Goal: Communication & Community: Answer question/provide support

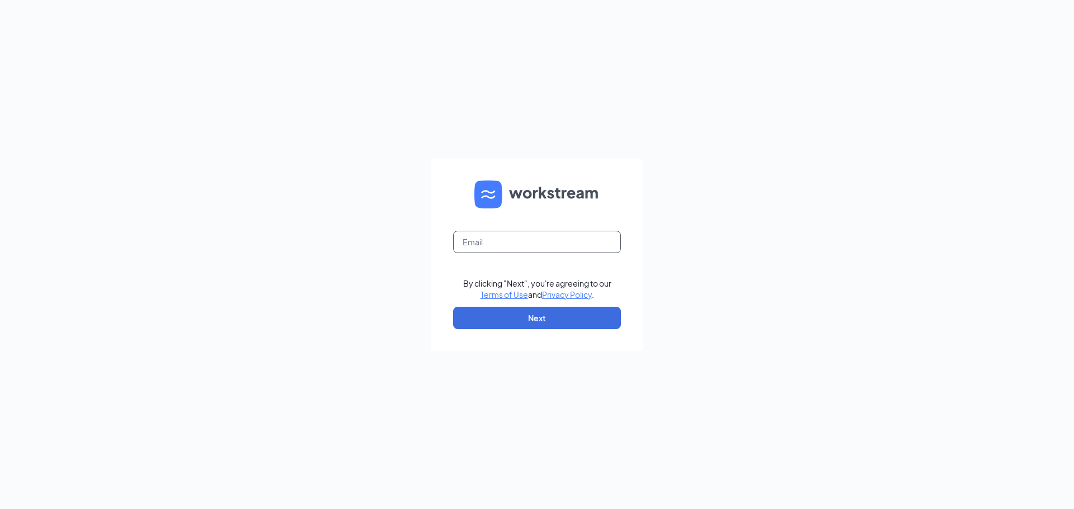
click at [542, 237] on input "text" at bounding box center [537, 242] width 168 height 22
type input "gmpalmetto@bleedblue.net"
click at [551, 325] on button "Next" at bounding box center [537, 318] width 168 height 22
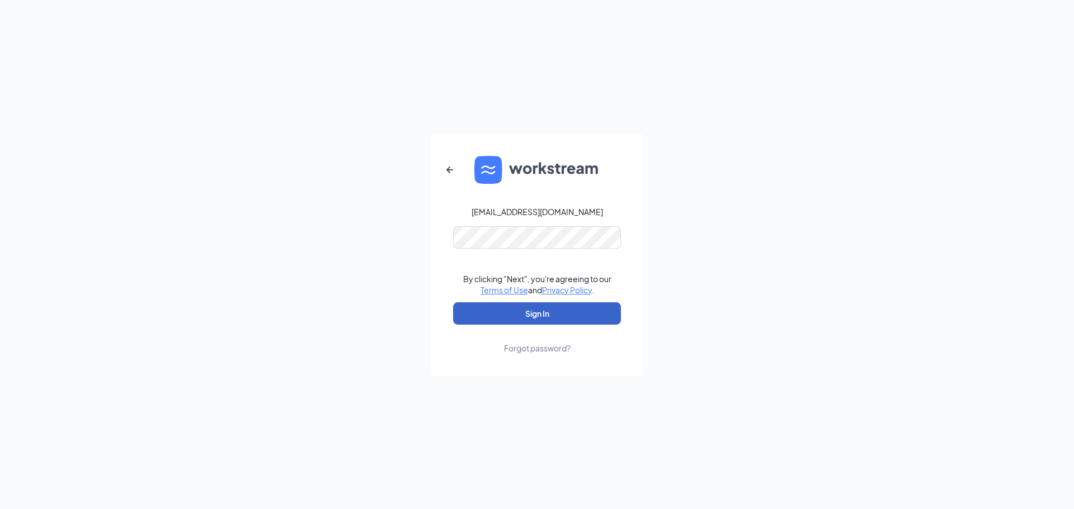
click at [570, 316] on button "Sign In" at bounding box center [537, 314] width 168 height 22
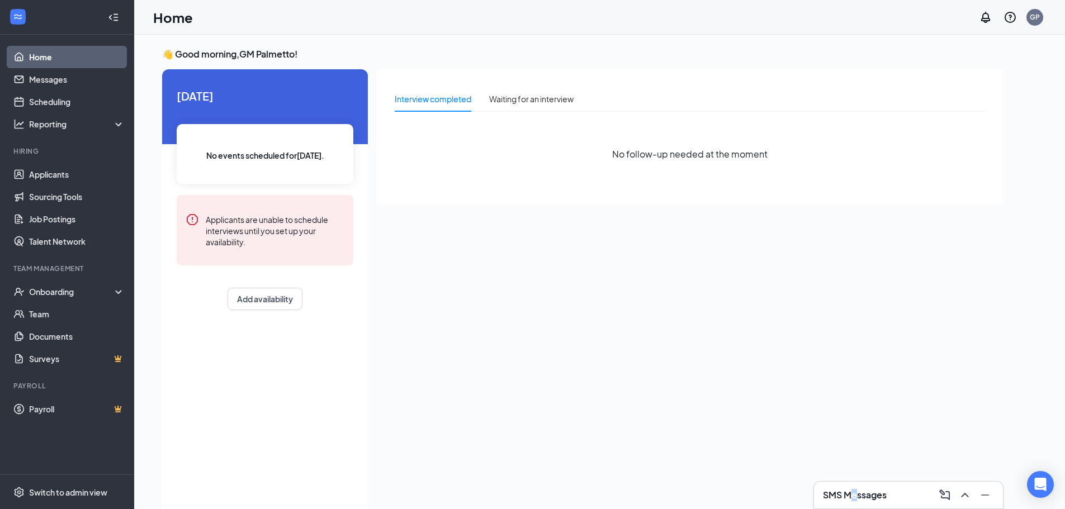
drag, startPoint x: 855, startPoint y: 497, endPoint x: 857, endPoint y: 505, distance: 8.3
click at [857, 505] on div "SMS Messages" at bounding box center [908, 495] width 189 height 27
click at [739, 360] on div "Interview completed Waiting for an interview No follow-up needed at the moment" at bounding box center [690, 288] width 626 height 438
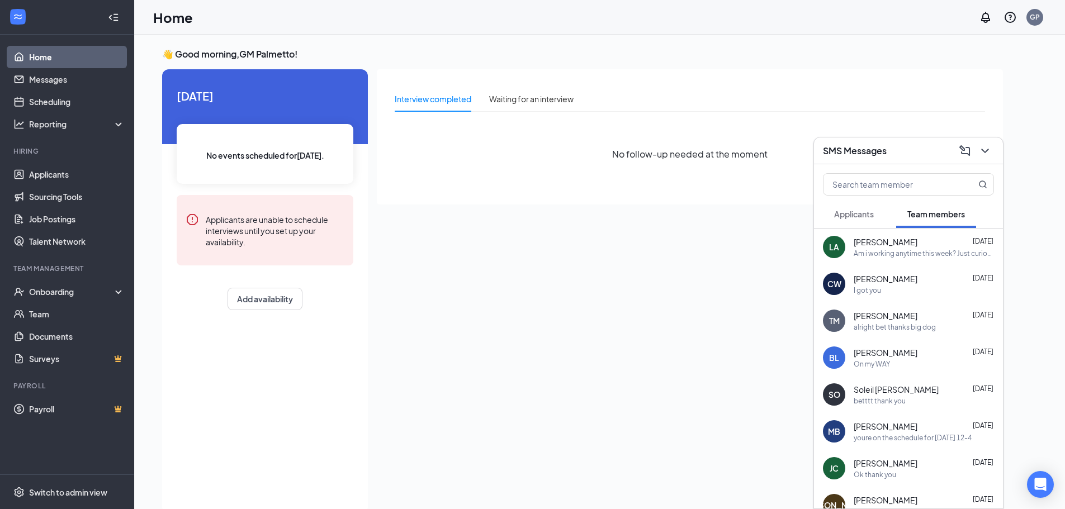
click at [934, 244] on div "[PERSON_NAME] [DATE]" at bounding box center [924, 242] width 140 height 11
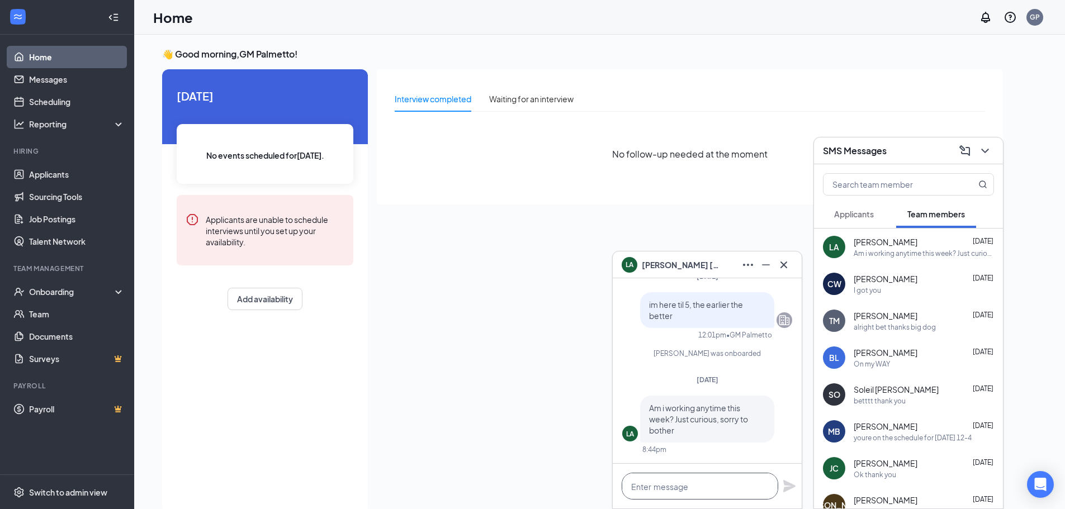
click at [668, 490] on textarea at bounding box center [700, 486] width 157 height 27
type textarea "wanna work [DATE] 12-4"
click at [789, 487] on icon "Plane" at bounding box center [789, 486] width 12 height 12
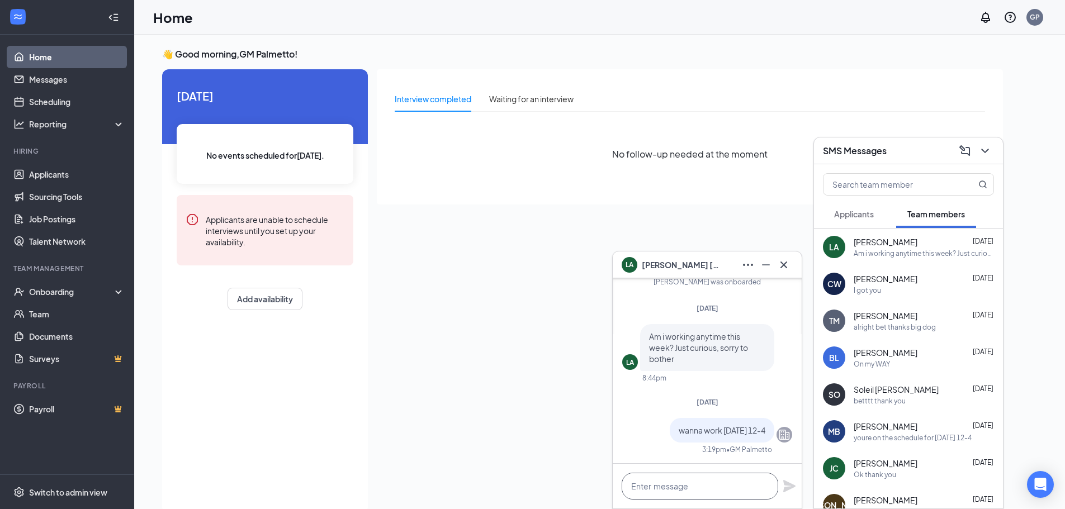
click at [762, 487] on textarea at bounding box center [700, 486] width 157 height 27
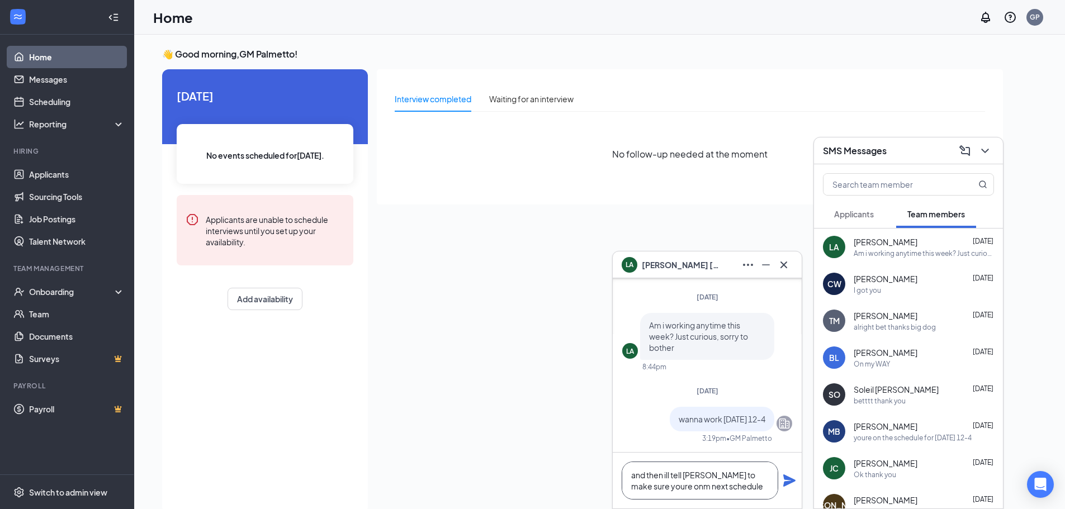
type textarea "and then ill tell [PERSON_NAME] to make sure youre onm next schedule"
click at [785, 479] on icon "Plane" at bounding box center [789, 481] width 12 height 12
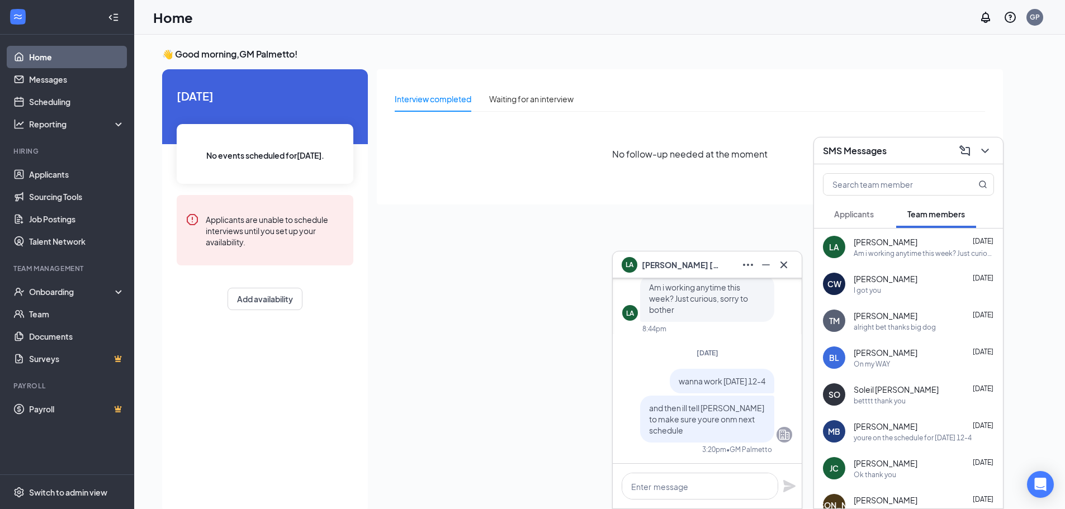
click at [727, 257] on div "LA [PERSON_NAME]" at bounding box center [707, 265] width 171 height 18
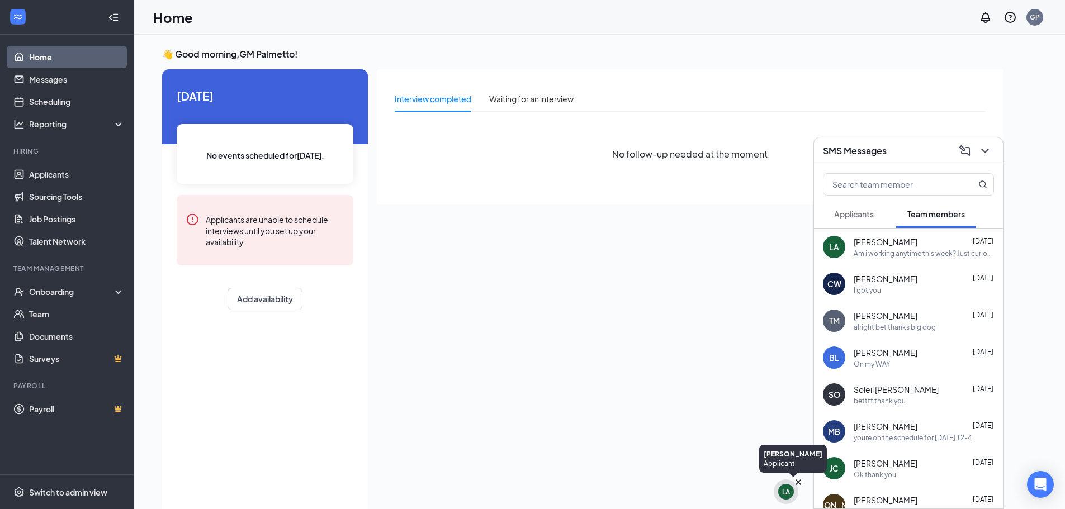
click at [790, 487] on div "LA" at bounding box center [786, 492] width 16 height 16
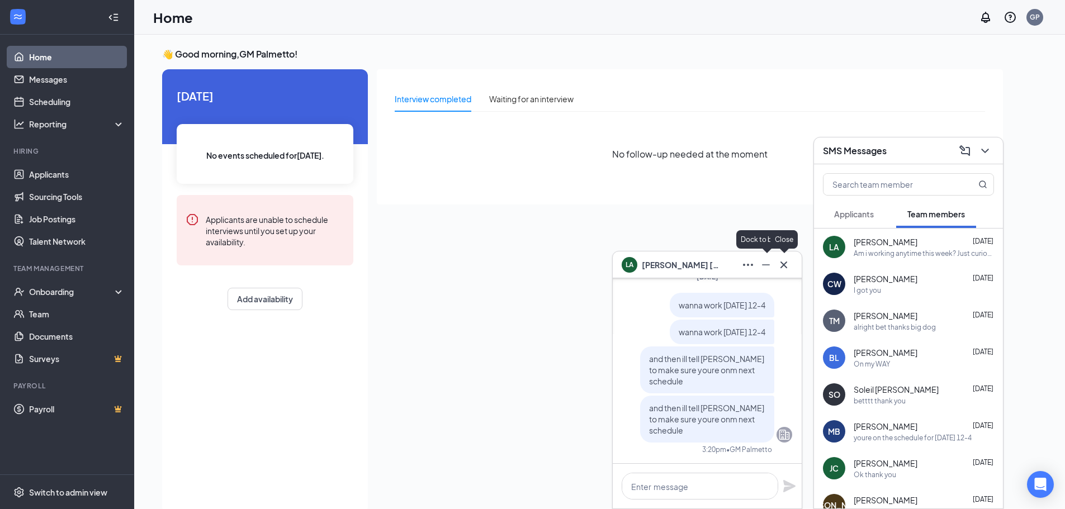
click at [786, 260] on icon "Cross" at bounding box center [783, 264] width 13 height 13
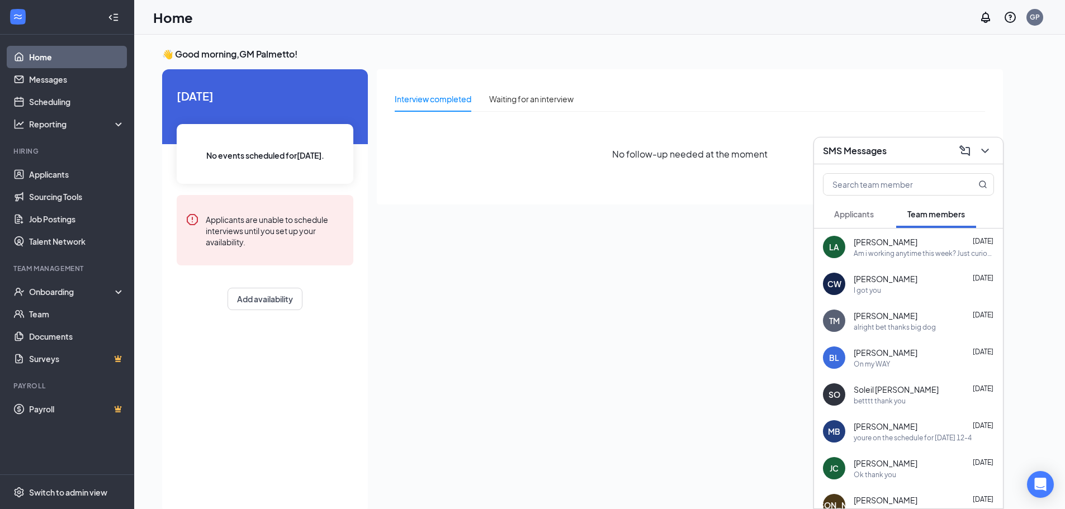
click at [886, 239] on span "[PERSON_NAME]" at bounding box center [886, 242] width 64 height 11
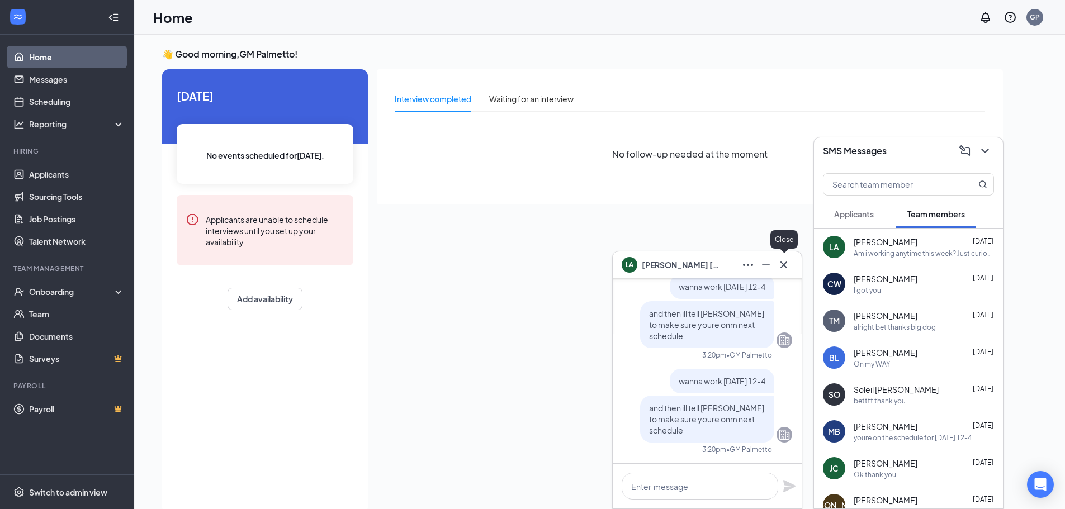
click at [788, 262] on icon "Cross" at bounding box center [783, 264] width 13 height 13
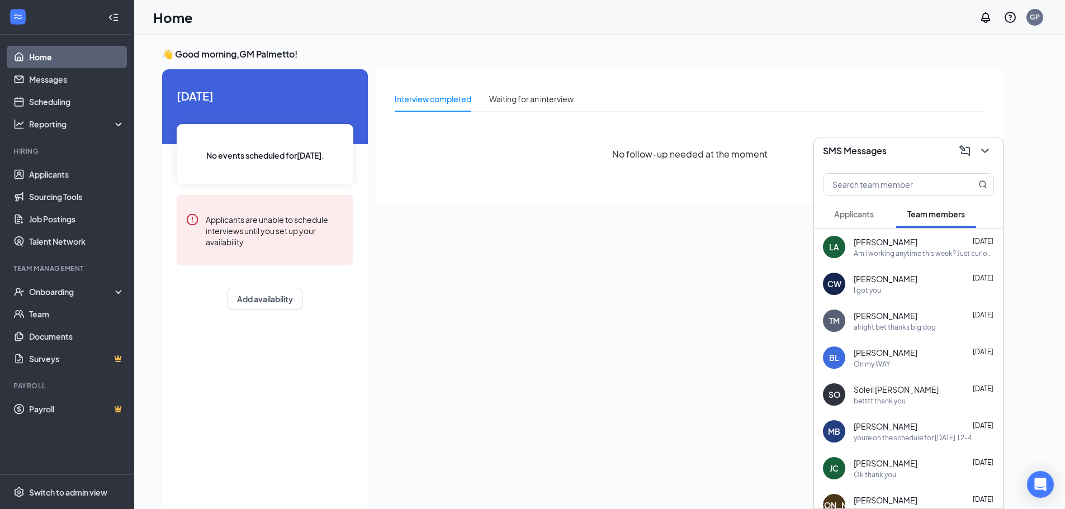
click at [874, 214] on span "Applicants" at bounding box center [854, 214] width 40 height 10
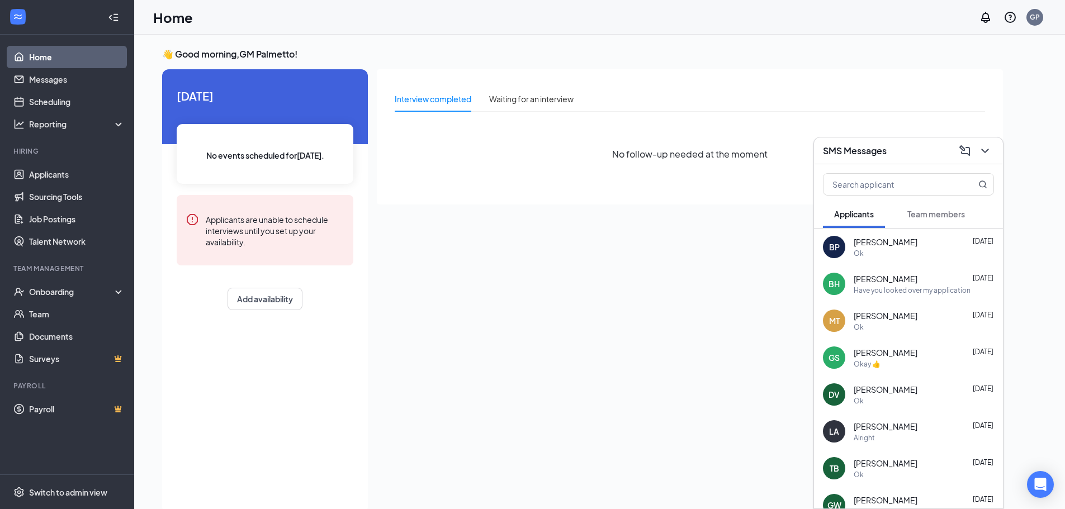
click at [922, 220] on button "Team members" at bounding box center [936, 214] width 80 height 28
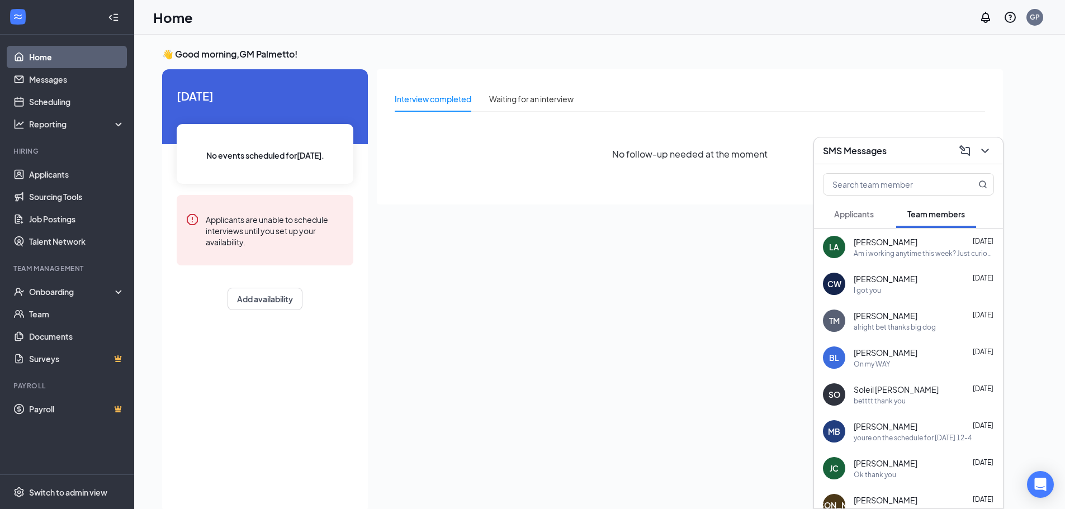
click at [912, 158] on div "SMS Messages" at bounding box center [908, 150] width 171 height 17
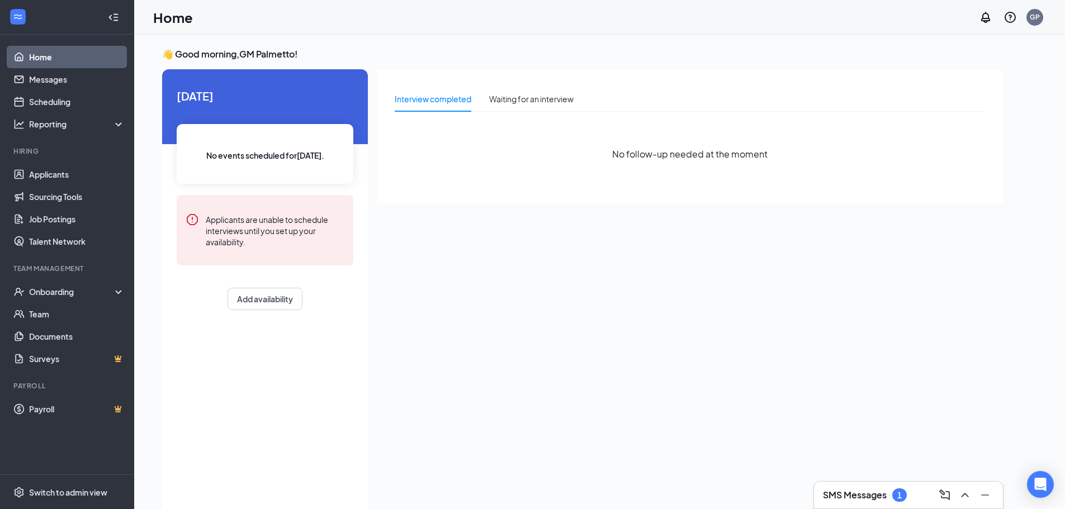
click at [875, 489] on div "SMS Messages 1" at bounding box center [865, 495] width 84 height 13
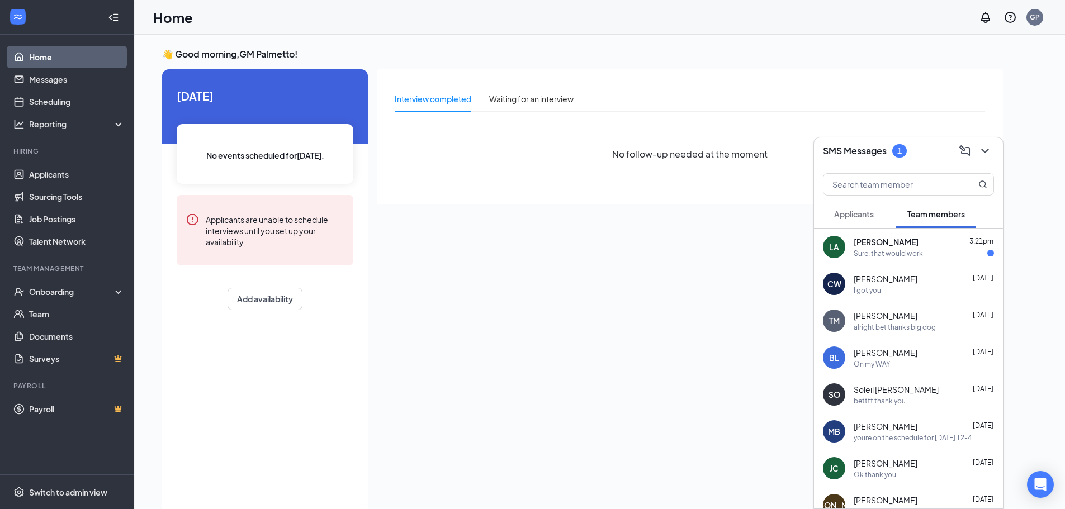
click at [897, 244] on span "[PERSON_NAME]" at bounding box center [886, 242] width 65 height 11
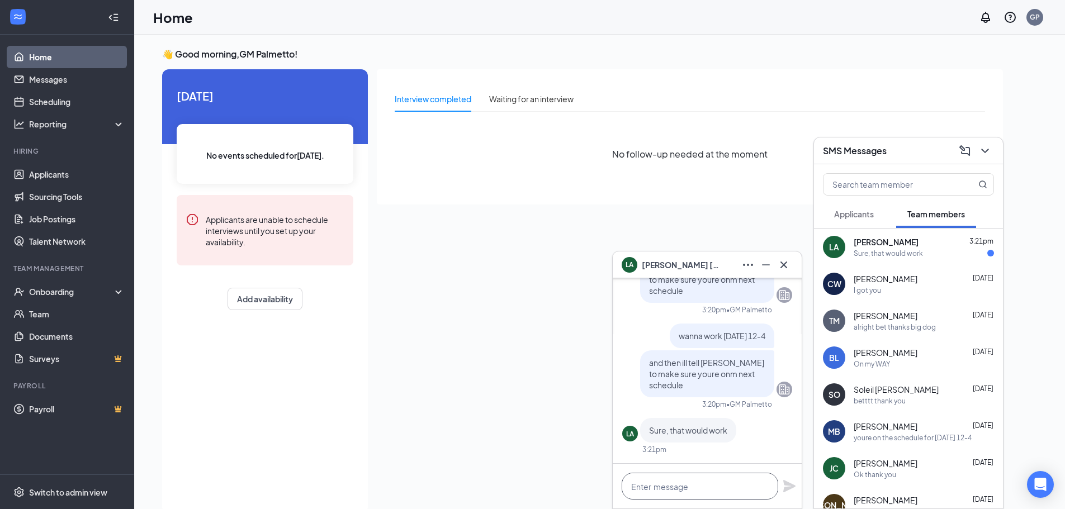
click at [664, 488] on textarea at bounding box center [700, 486] width 157 height 27
type textarea "awesome"
click at [780, 485] on div "awesome" at bounding box center [707, 486] width 189 height 45
click at [783, 487] on icon "Plane" at bounding box center [789, 486] width 13 height 13
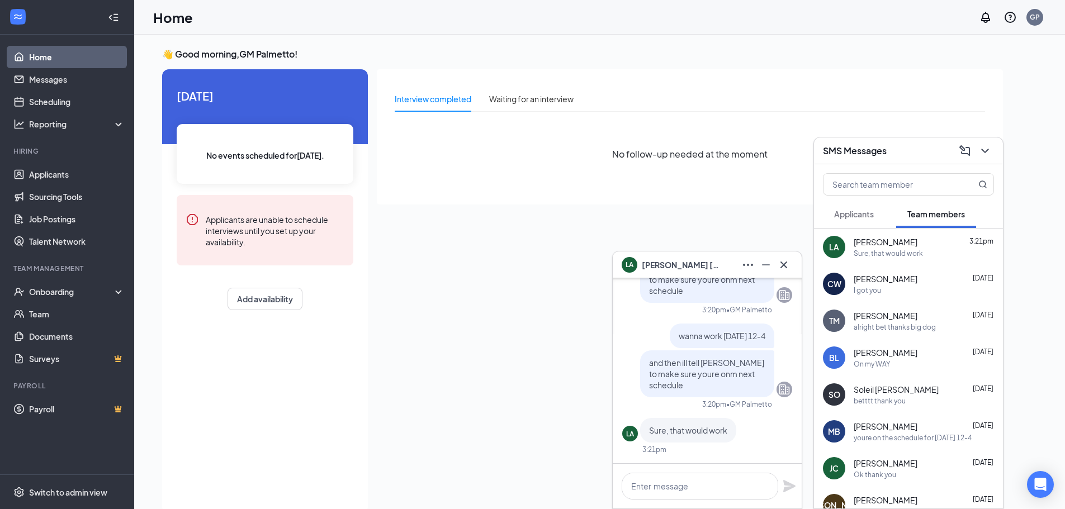
click at [723, 269] on div "LA [PERSON_NAME]" at bounding box center [707, 265] width 171 height 18
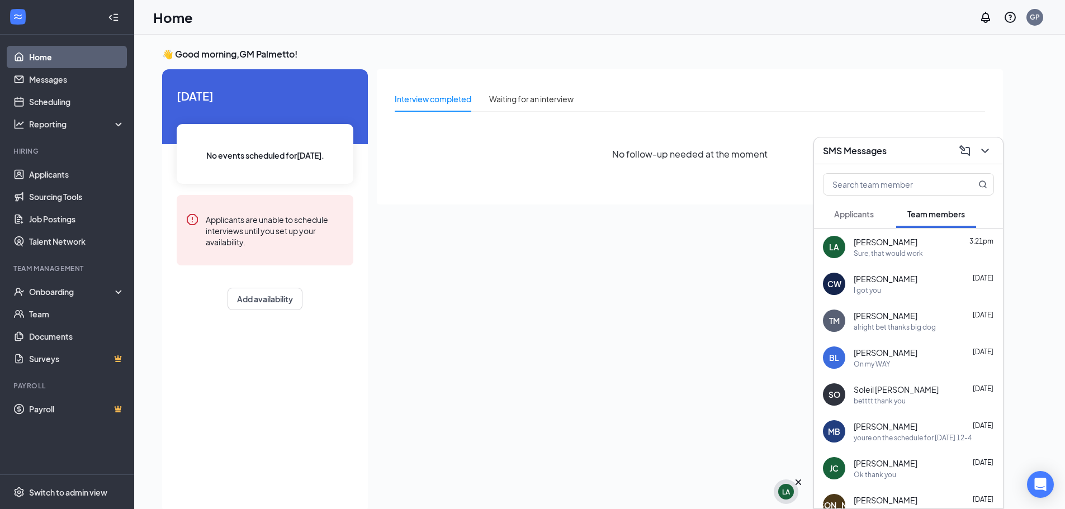
click at [783, 485] on div "LA" at bounding box center [786, 492] width 16 height 16
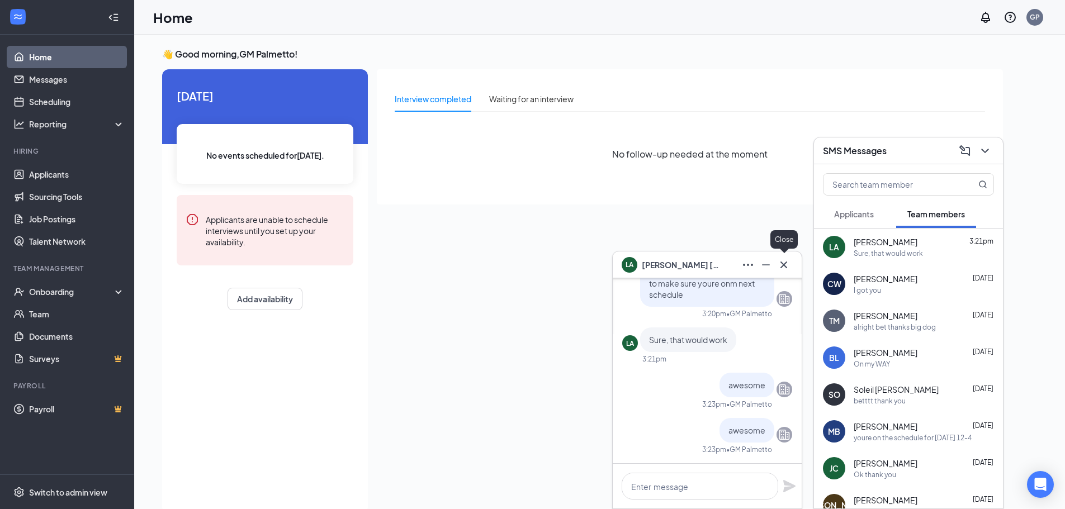
click at [789, 263] on icon "Cross" at bounding box center [783, 264] width 13 height 13
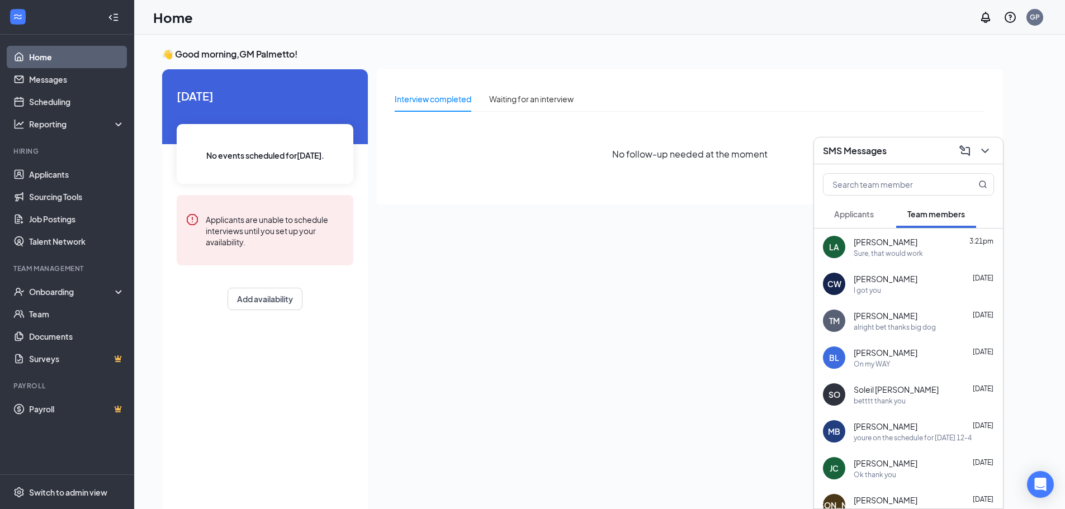
click at [915, 152] on div "SMS Messages" at bounding box center [908, 150] width 171 height 17
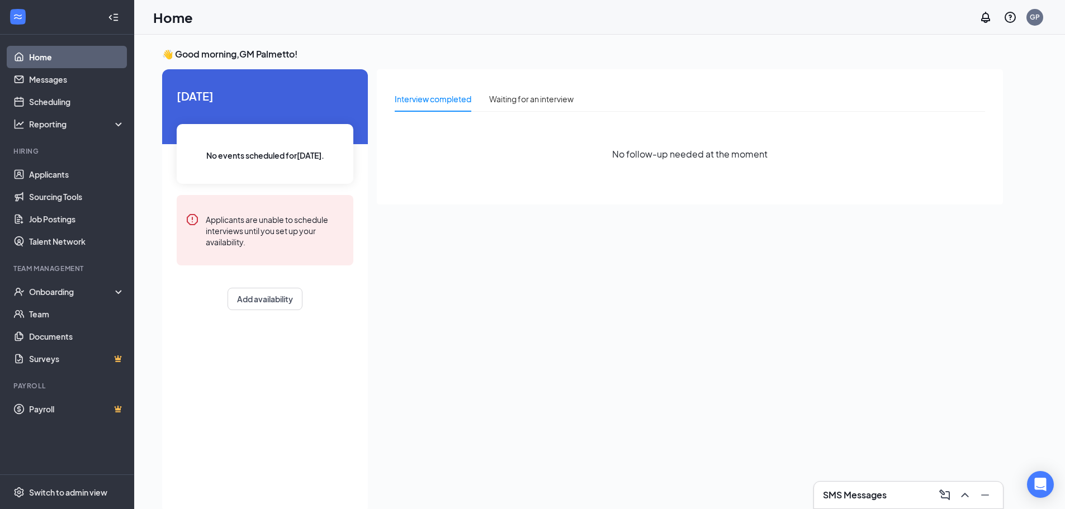
click at [825, 494] on h3 "SMS Messages" at bounding box center [855, 495] width 64 height 12
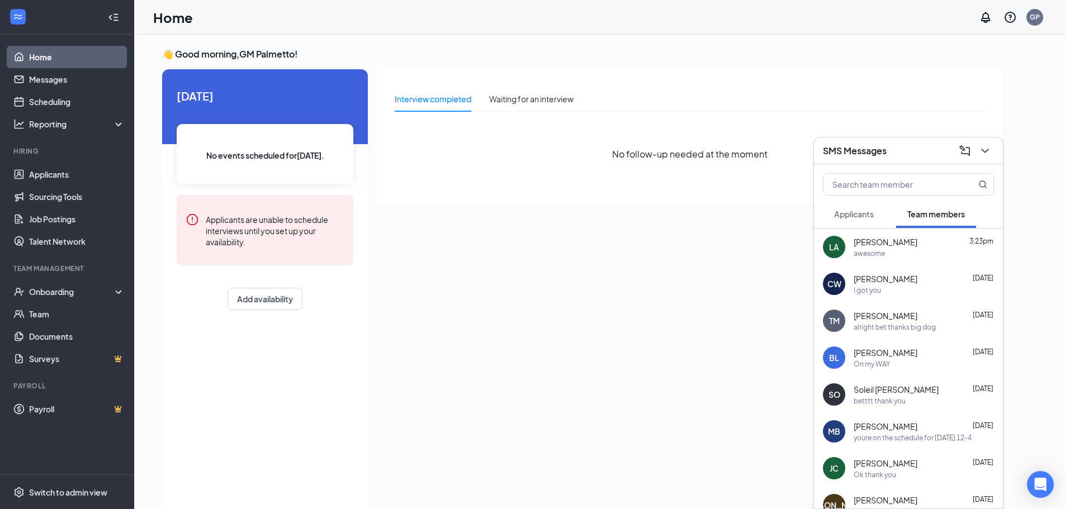
click at [922, 148] on div "SMS Messages" at bounding box center [908, 150] width 171 height 17
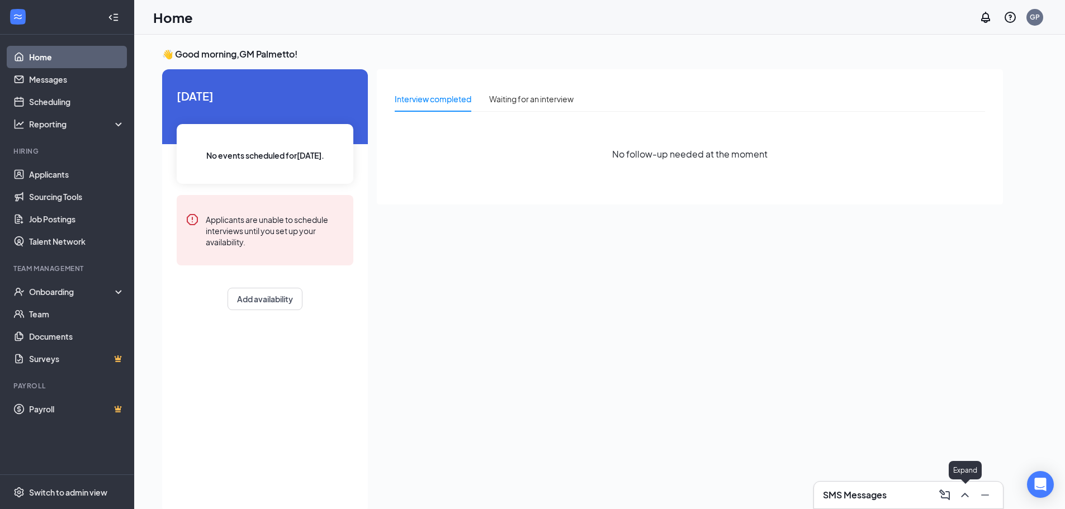
click at [971, 493] on icon "ChevronUp" at bounding box center [965, 495] width 13 height 13
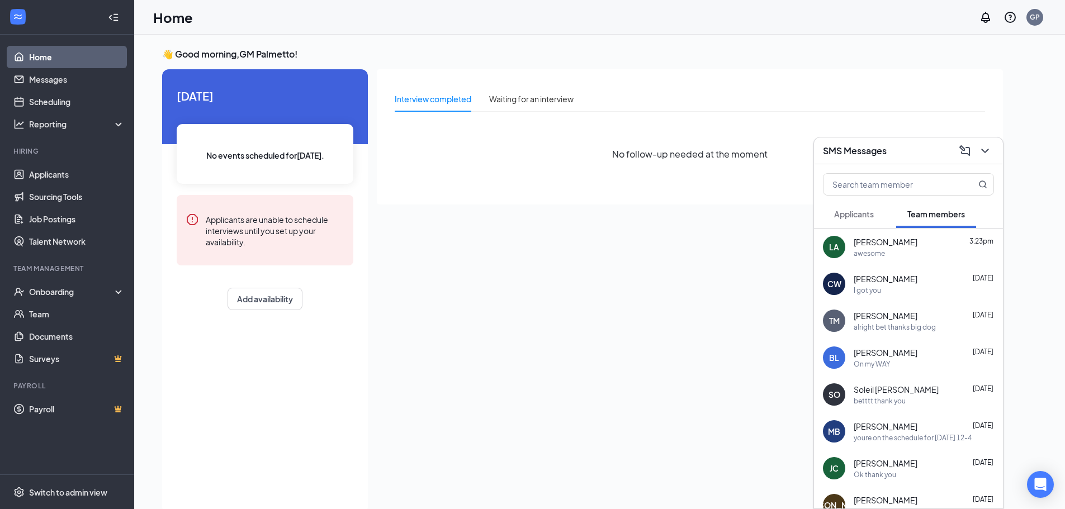
click at [953, 254] on div "awesome" at bounding box center [924, 254] width 140 height 10
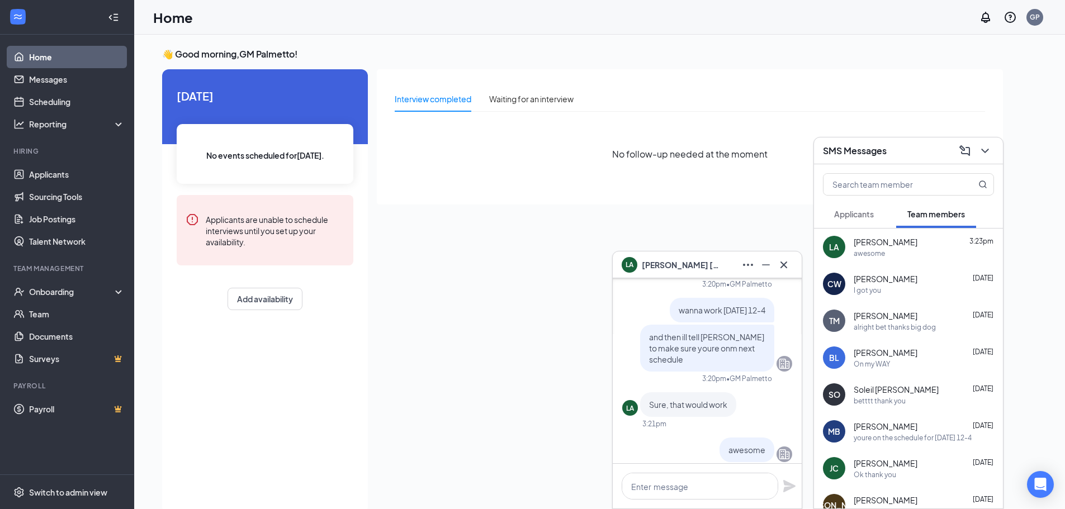
scroll to position [-56, 0]
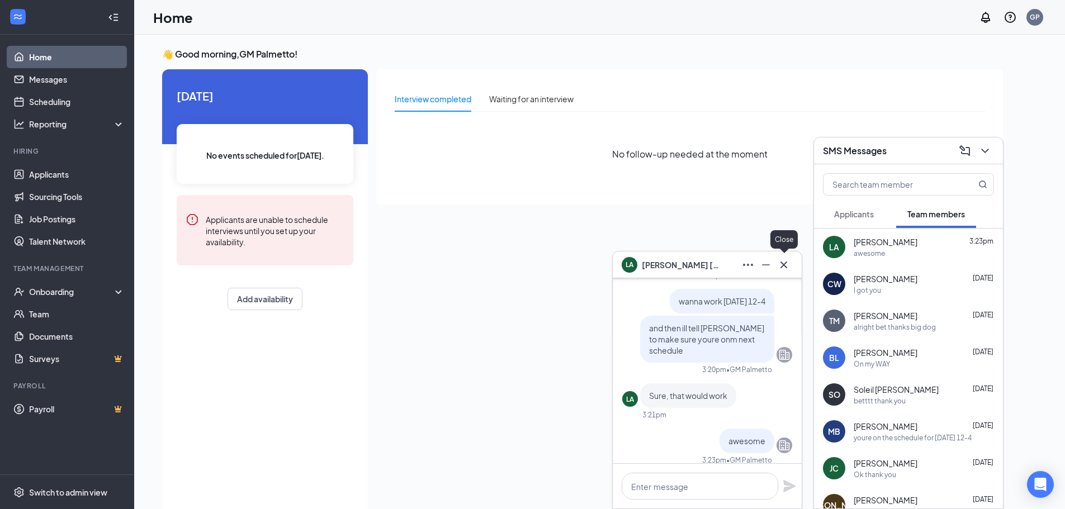
click at [782, 270] on icon "Cross" at bounding box center [783, 264] width 13 height 13
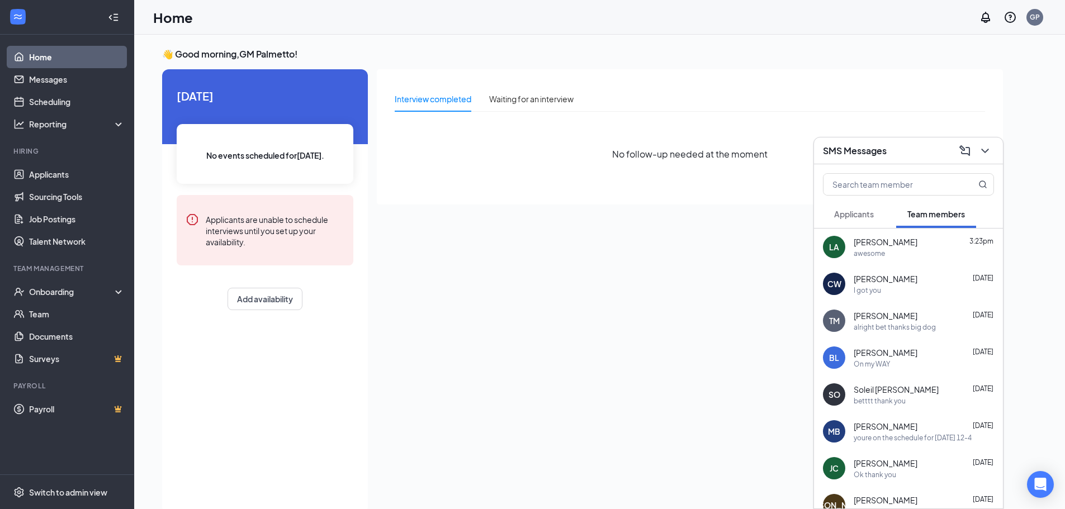
click at [855, 243] on span "[PERSON_NAME]" at bounding box center [886, 242] width 64 height 11
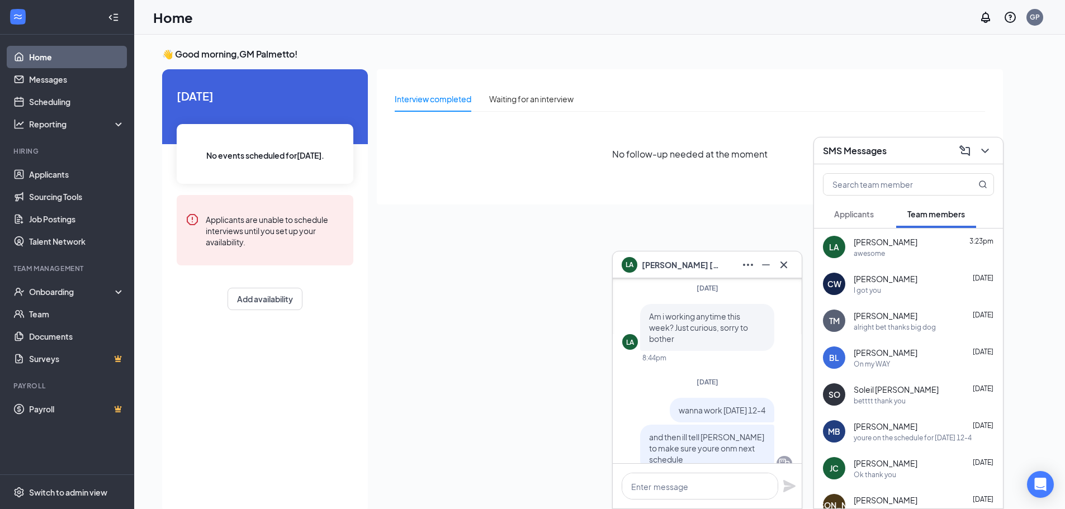
scroll to position [-280, 0]
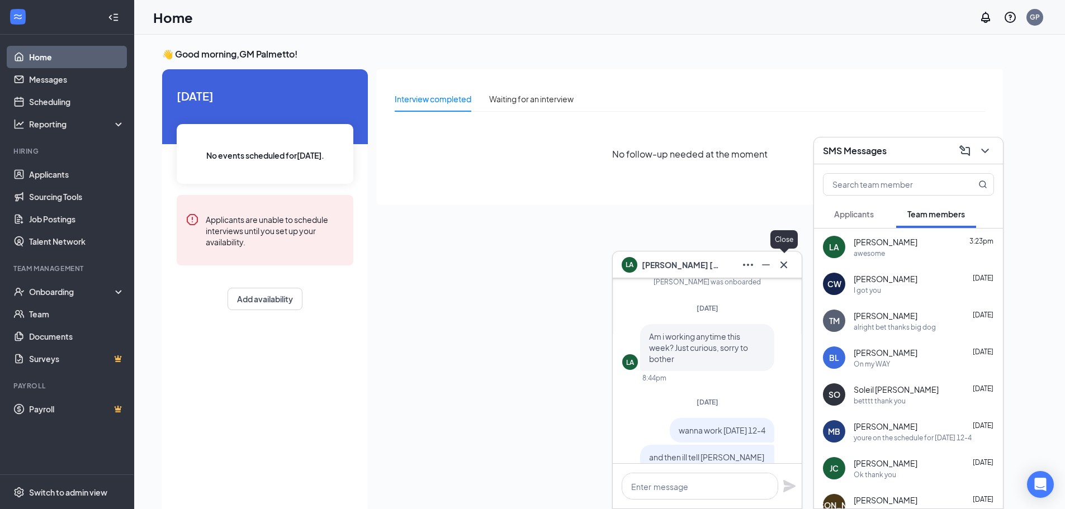
click at [789, 265] on icon "Cross" at bounding box center [783, 264] width 13 height 13
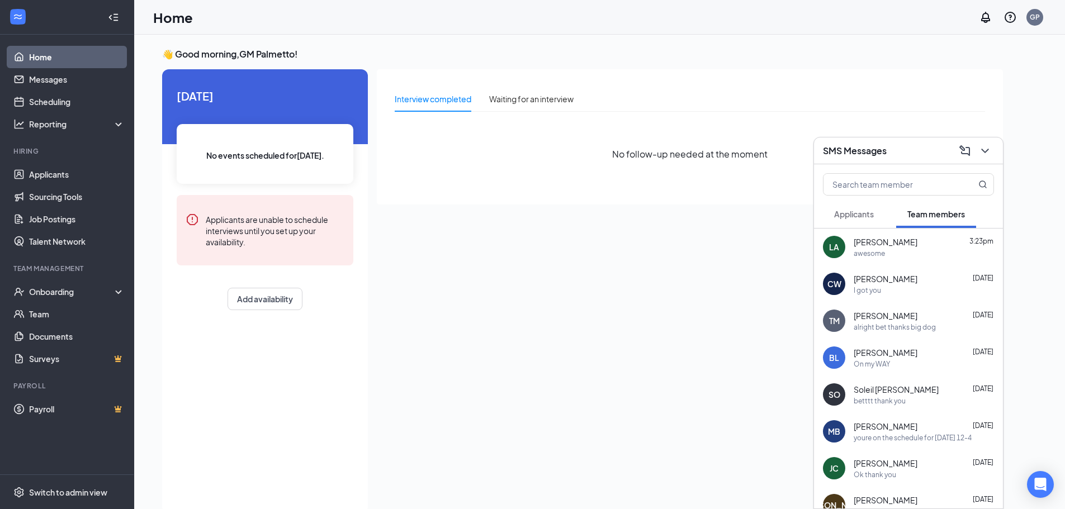
click at [873, 279] on span "[PERSON_NAME]" at bounding box center [886, 278] width 64 height 11
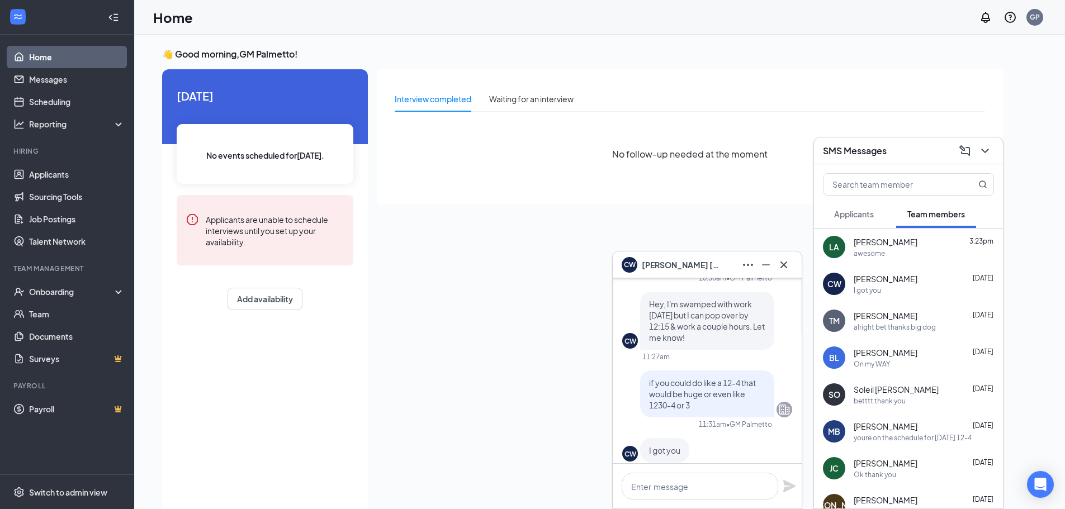
scroll to position [0, 0]
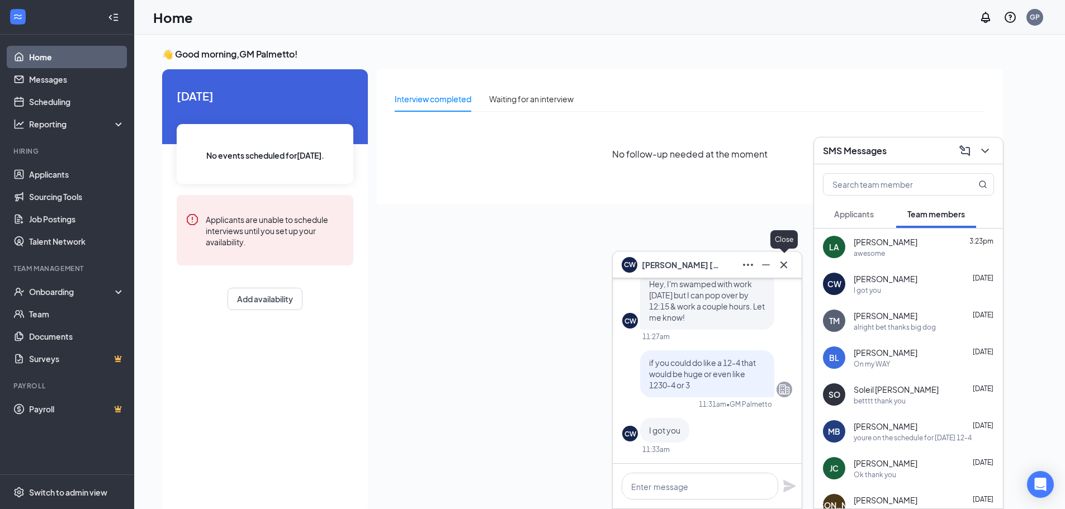
click at [790, 260] on icon "Cross" at bounding box center [783, 264] width 13 height 13
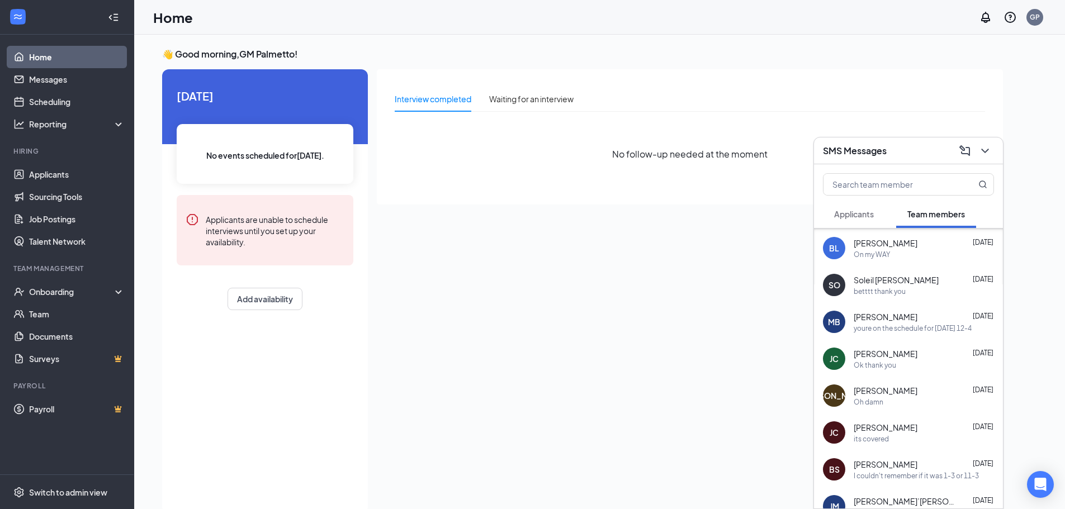
scroll to position [112, 0]
click at [909, 318] on div "[PERSON_NAME] [DATE]" at bounding box center [924, 314] width 140 height 11
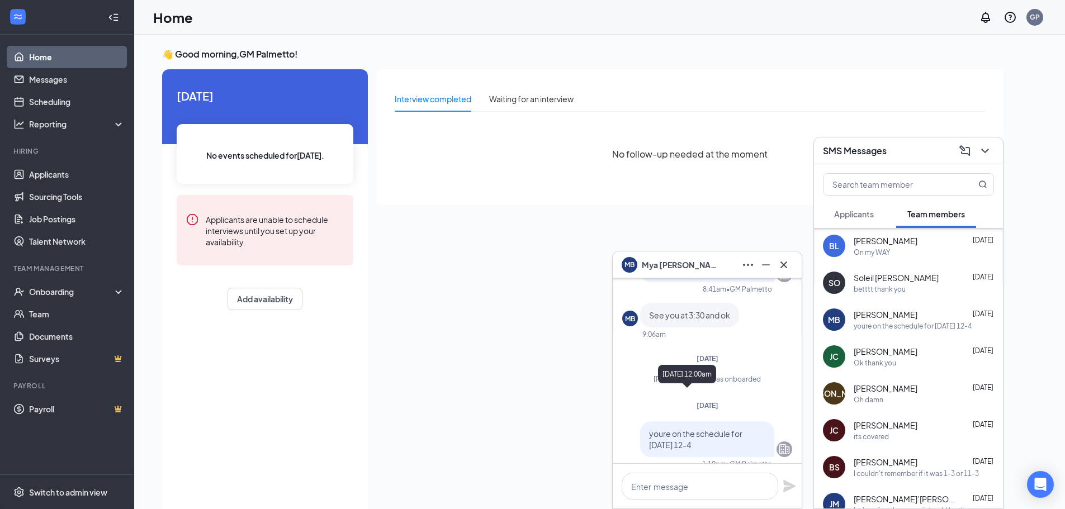
scroll to position [-224, 0]
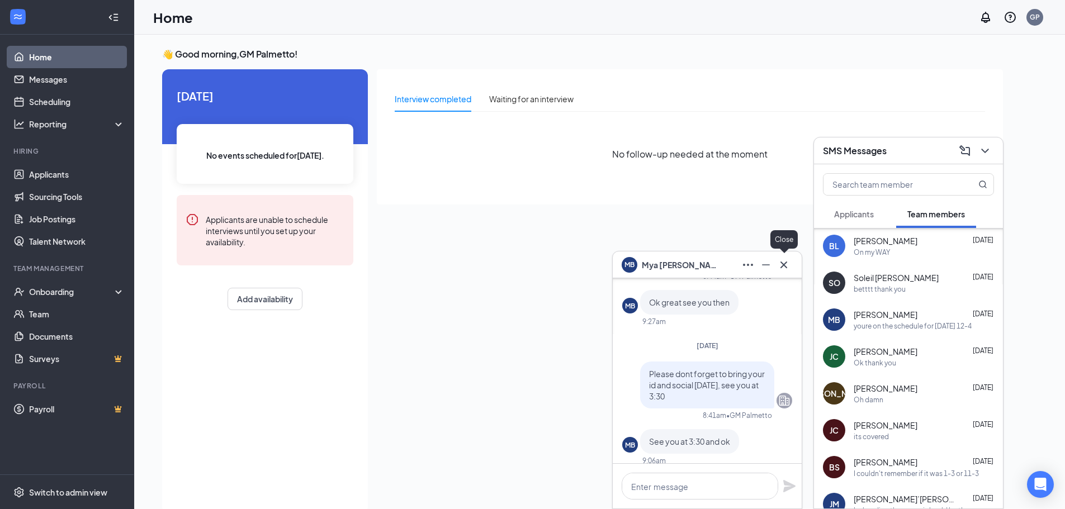
click at [781, 257] on button at bounding box center [784, 265] width 18 height 18
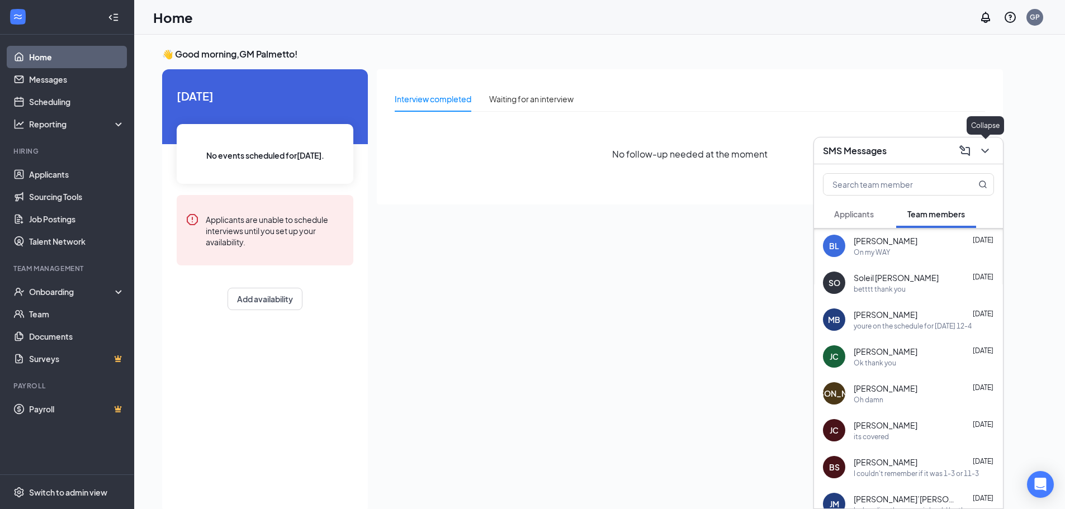
click at [993, 152] on button at bounding box center [985, 151] width 18 height 18
